Goal: Task Accomplishment & Management: Use online tool/utility

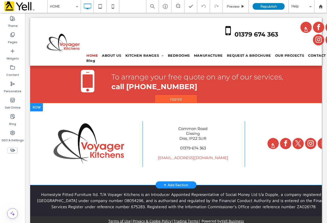
scroll to position [819, 0]
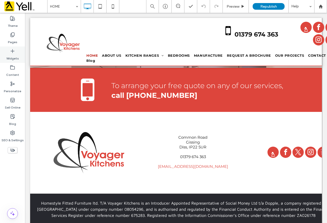
click at [13, 54] on label "Widgets" at bounding box center [12, 57] width 13 height 7
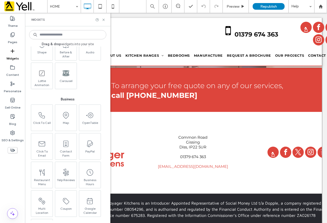
scroll to position [1021, 0]
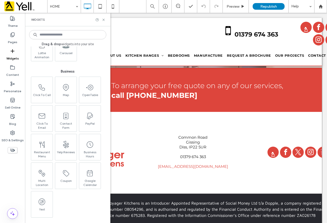
click at [47, 37] on input at bounding box center [67, 34] width 77 height 9
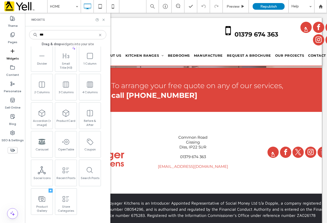
scroll to position [0, 0]
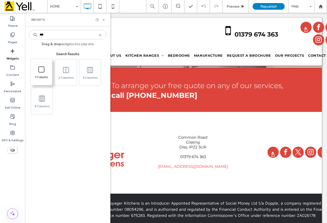
type input "***"
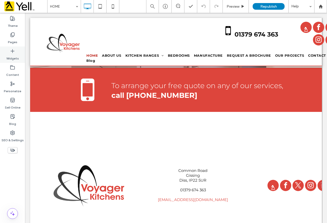
click at [13, 54] on label "Widgets" at bounding box center [12, 57] width 13 height 7
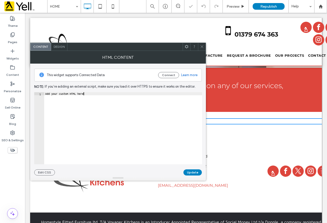
click at [104, 95] on div "Add your custom HTML here" at bounding box center [123, 131] width 158 height 78
paste textarea "Cursor at row 1"
type textarea "*********"
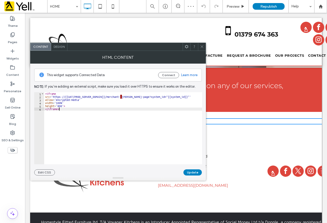
click at [192, 172] on button "Update" at bounding box center [192, 172] width 18 height 6
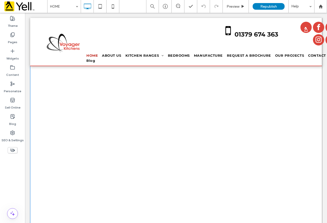
scroll to position [908, 0]
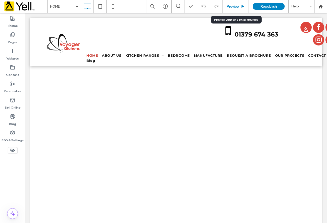
click at [233, 6] on span "Preview" at bounding box center [233, 6] width 13 height 4
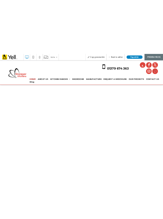
scroll to position [857, 0]
